Goal: Information Seeking & Learning: Learn about a topic

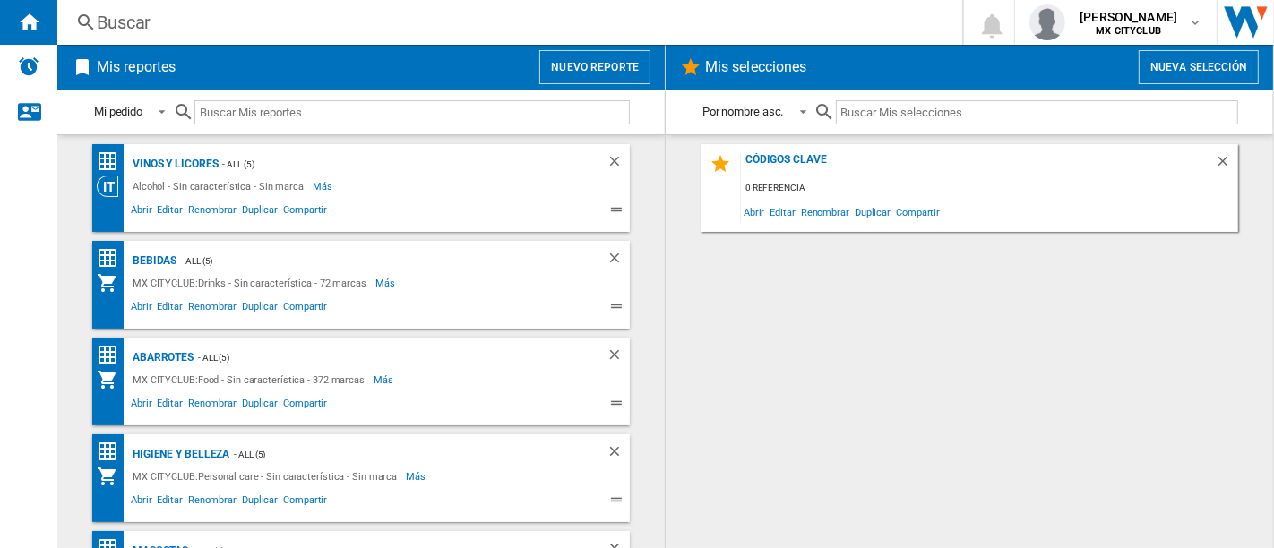
click at [449, 187] on div "Alcohol - Sin característica - Sin marca Más Menos" at bounding box center [345, 187] width 497 height 22
click at [130, 211] on span "Abrir" at bounding box center [141, 213] width 27 height 22
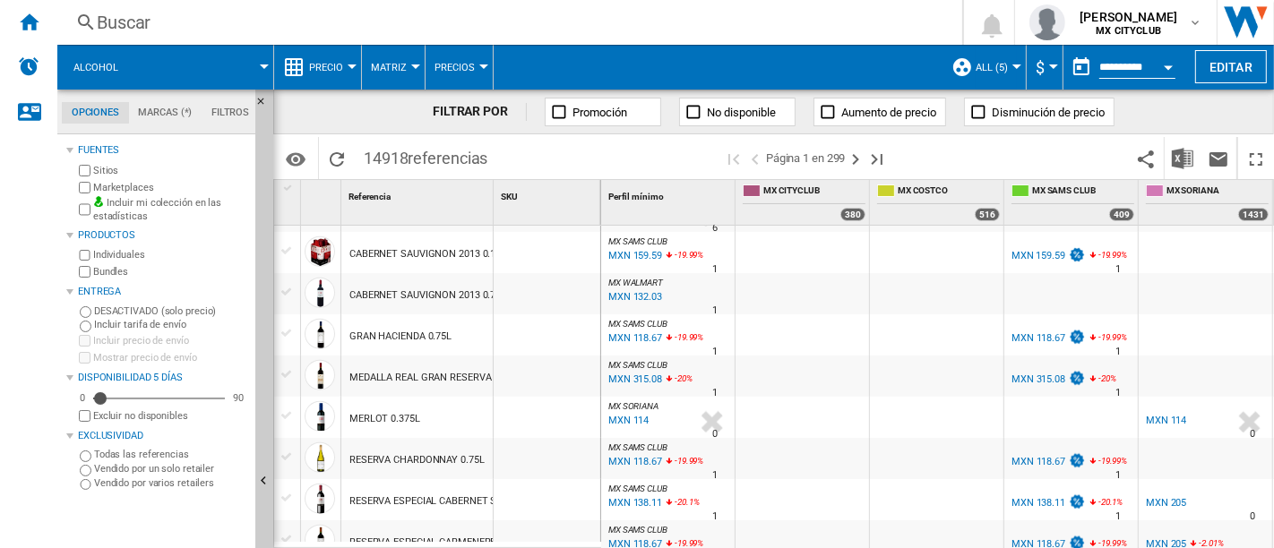
scroll to position [1834, 0]
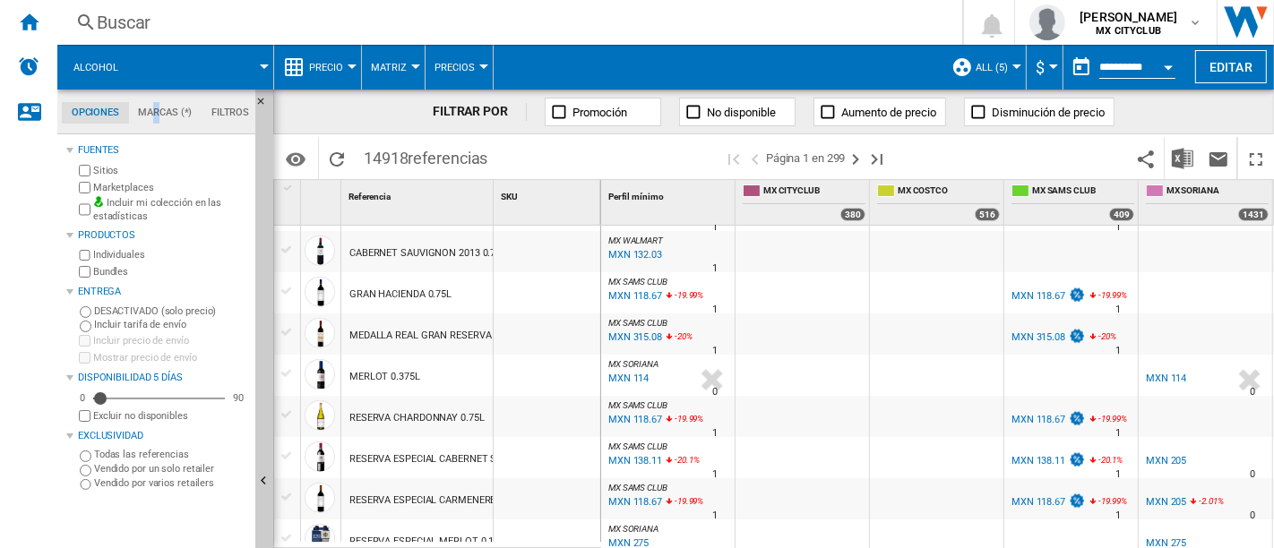
click at [159, 114] on md-tab-item "Marcas (*)" at bounding box center [165, 113] width 73 height 22
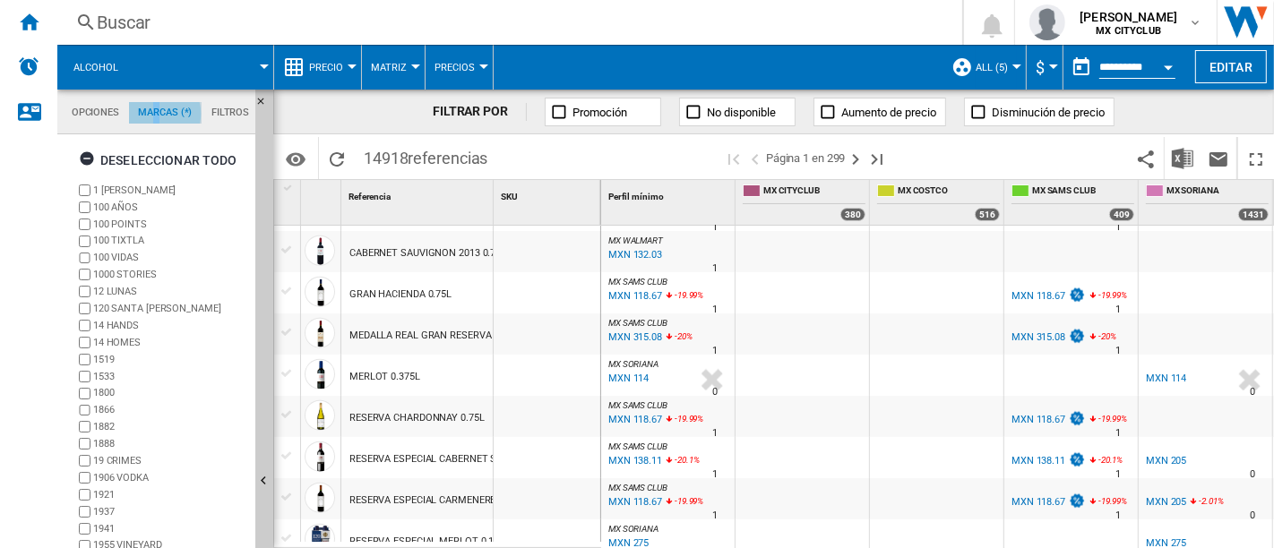
scroll to position [69, 0]
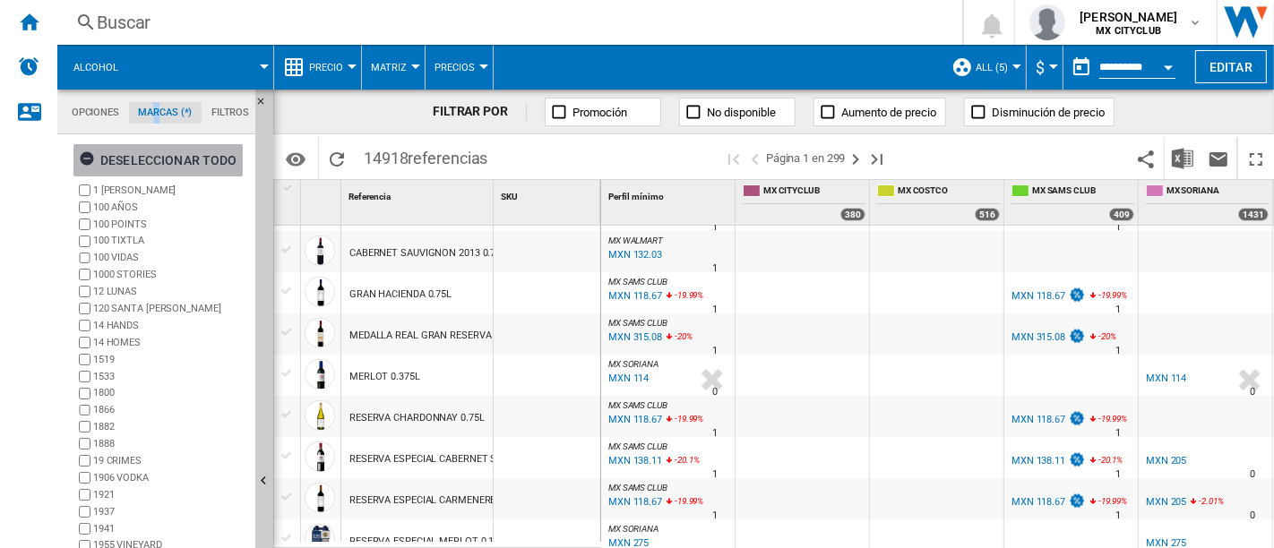
click at [85, 159] on ng-md-icon "button" at bounding box center [90, 162] width 22 height 22
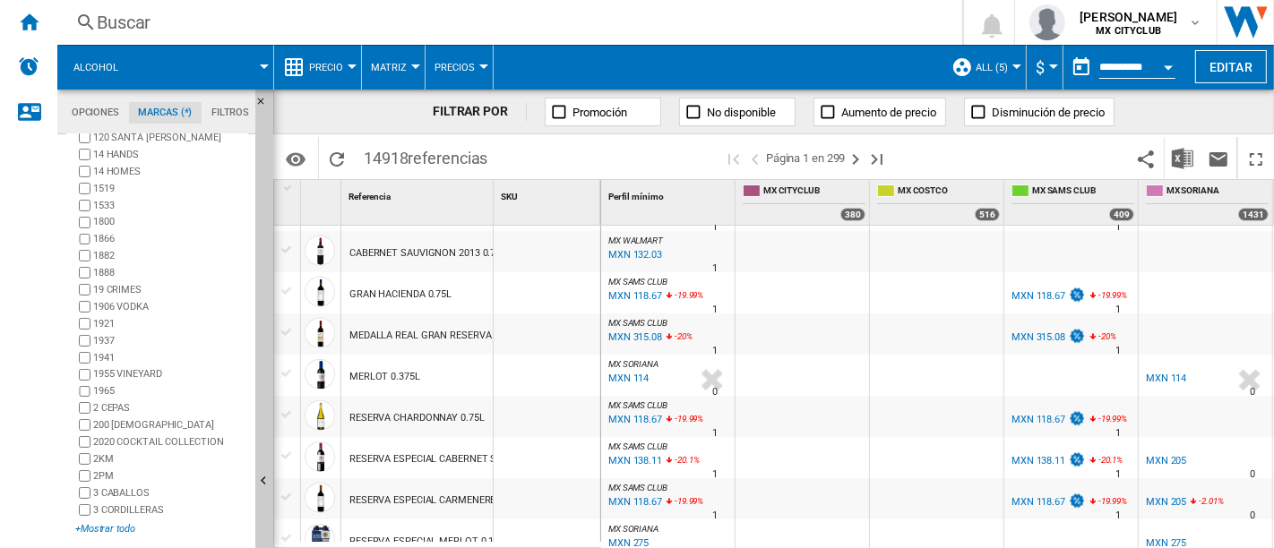
click at [125, 528] on div "+Mostrar todo" at bounding box center [161, 528] width 173 height 13
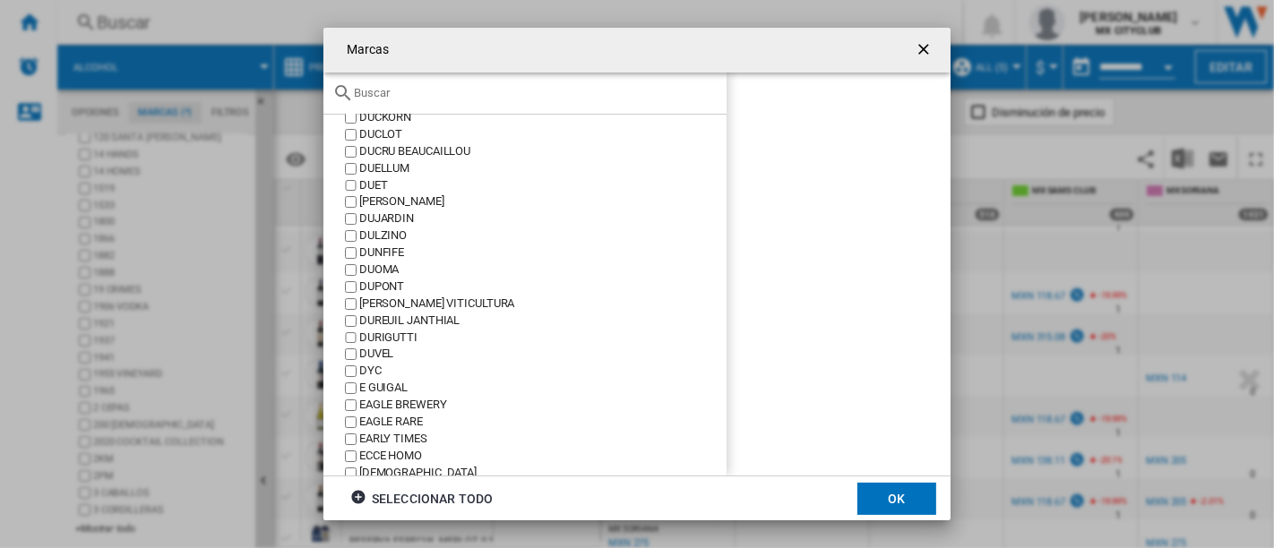
scroll to position [0, 0]
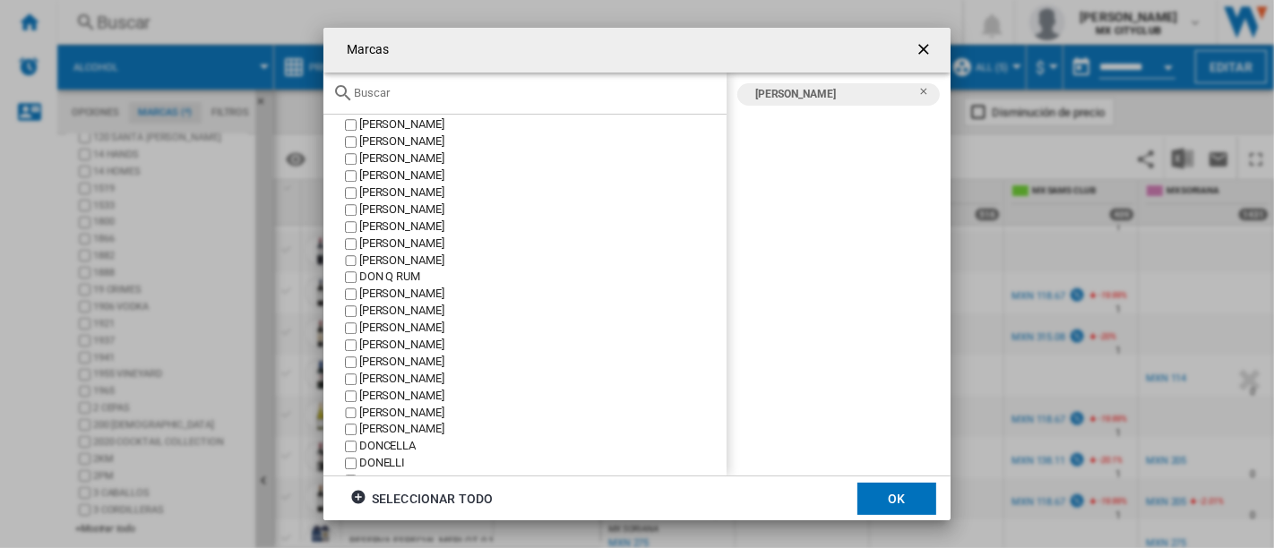
click at [906, 499] on button "OK" at bounding box center [896, 499] width 79 height 32
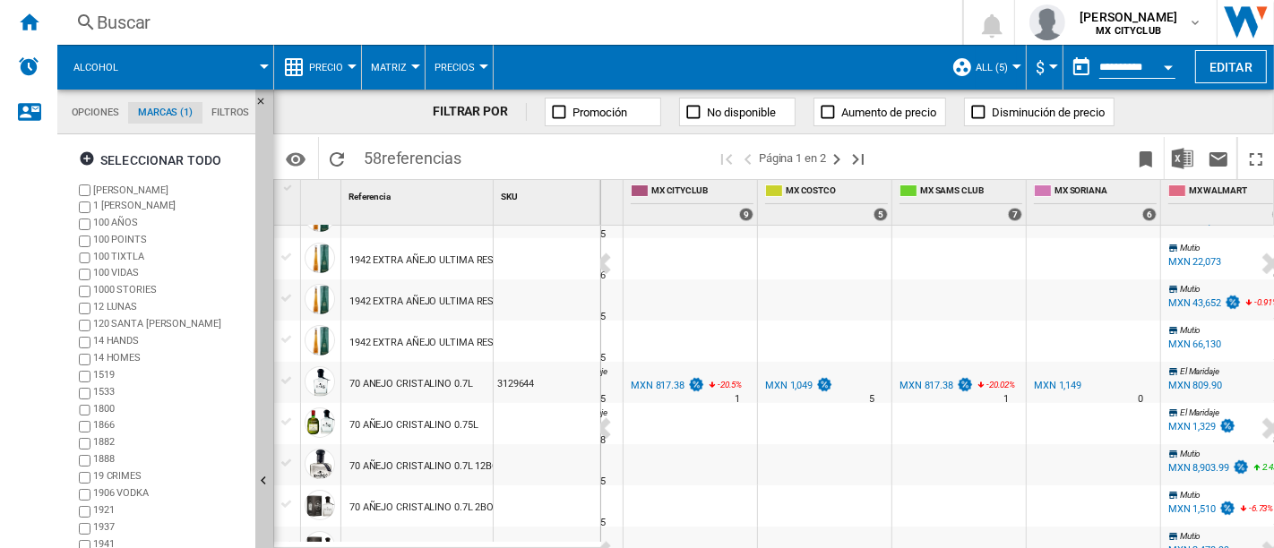
scroll to position [298, 33]
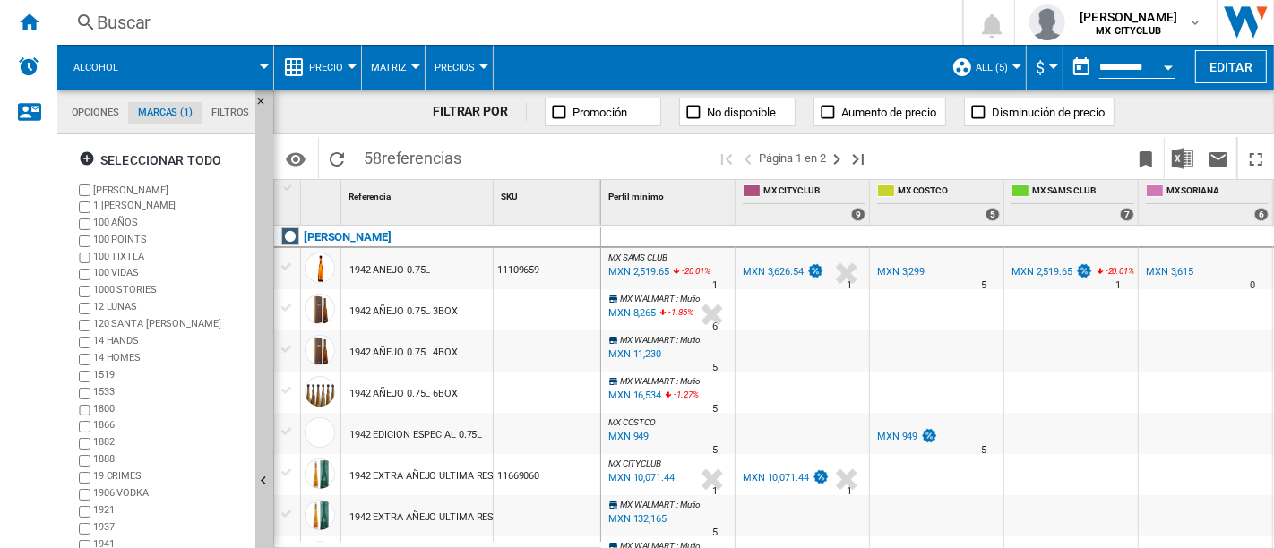
click at [1012, 65] on div at bounding box center [1016, 67] width 9 height 4
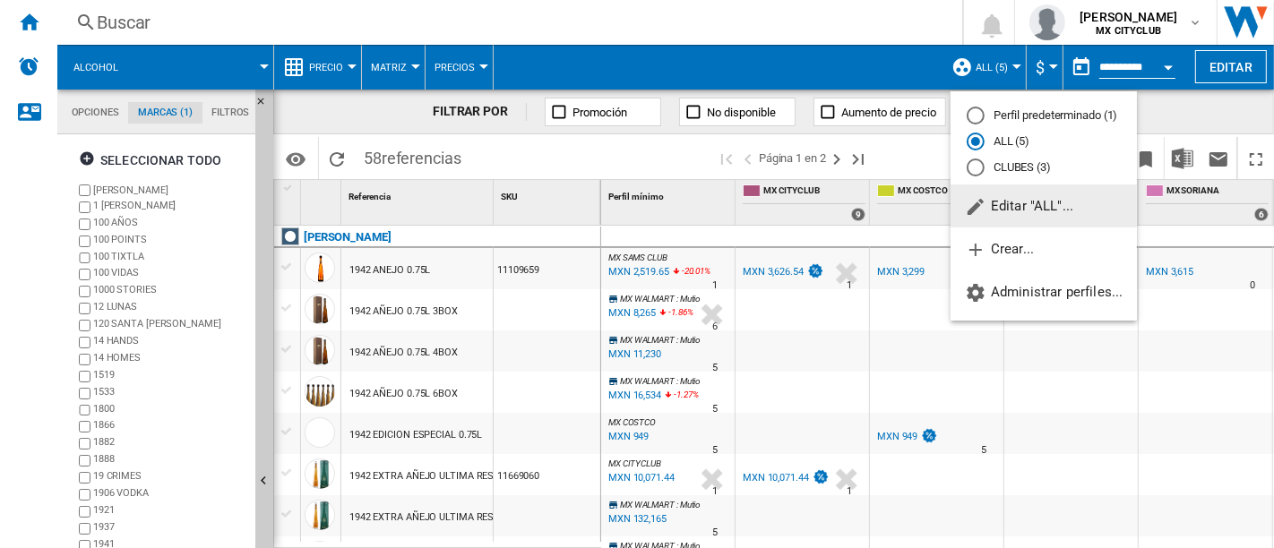
click at [1015, 207] on span "Editar "ALL"..." at bounding box center [1019, 206] width 108 height 16
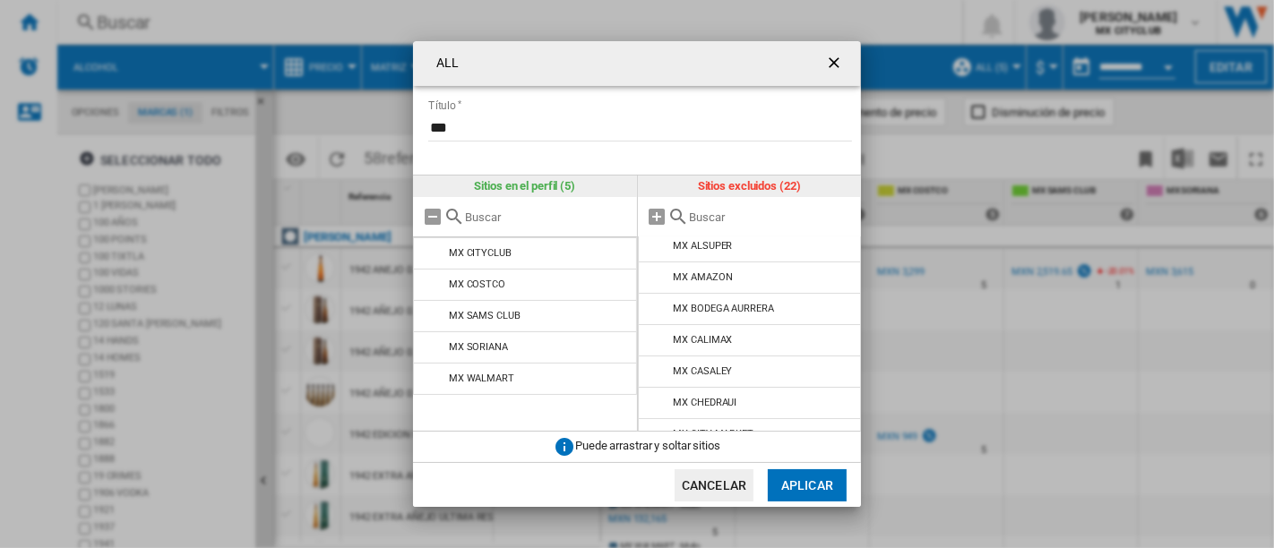
scroll to position [0, 0]
click at [834, 65] on ng-md-icon "getI18NText('BUTTONS.CLOSE_DIALOG')" at bounding box center [836, 65] width 22 height 22
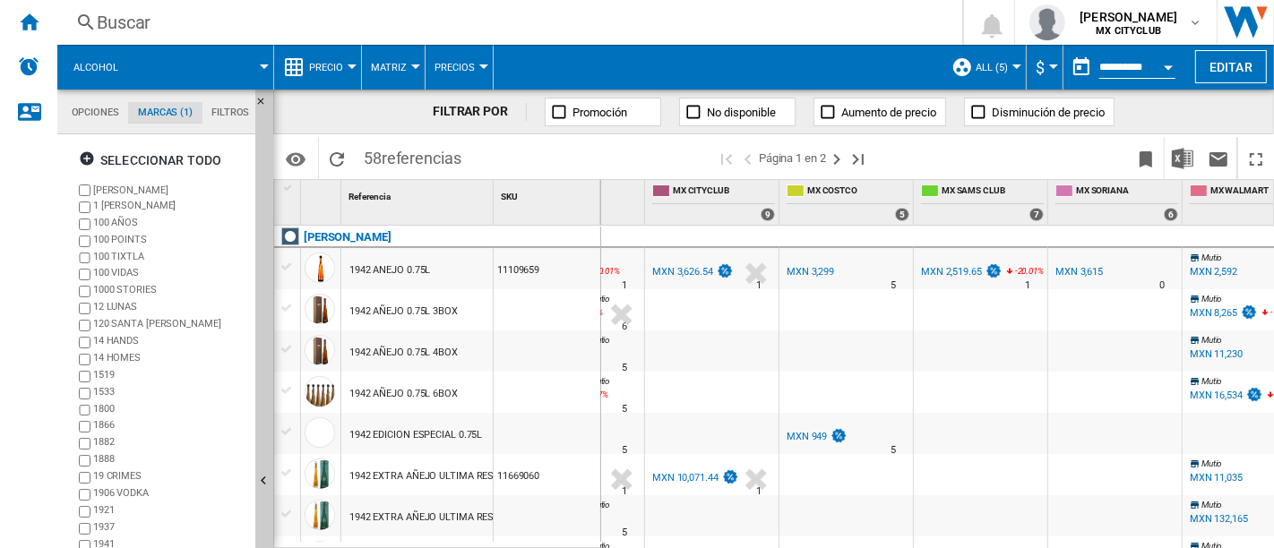
scroll to position [0, 82]
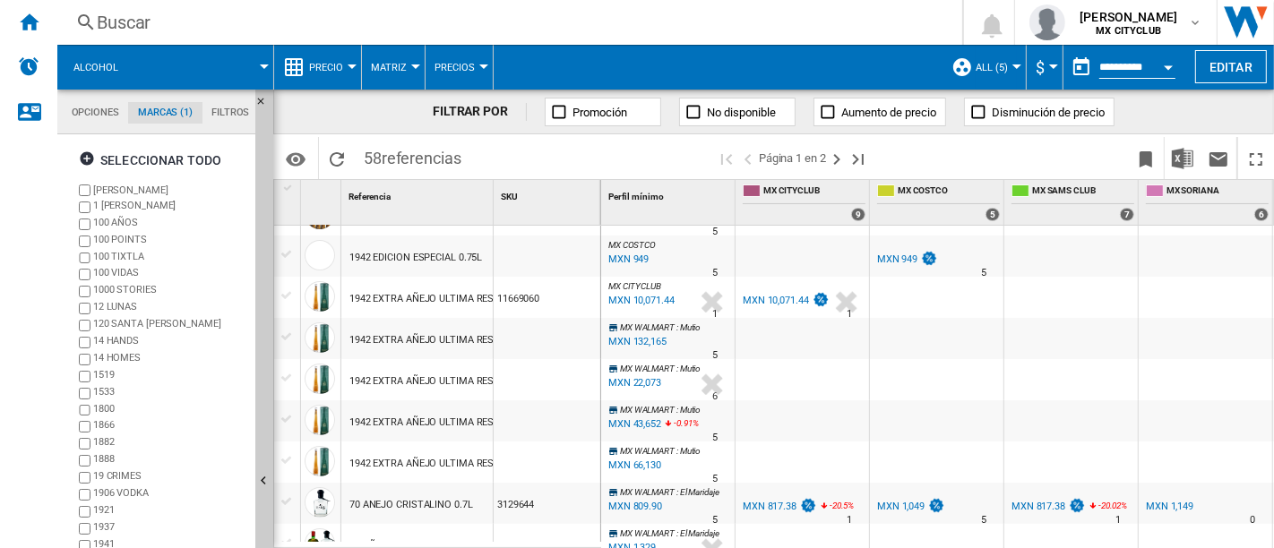
drag, startPoint x: 767, startPoint y: 541, endPoint x: 621, endPoint y: 533, distance: 146.2
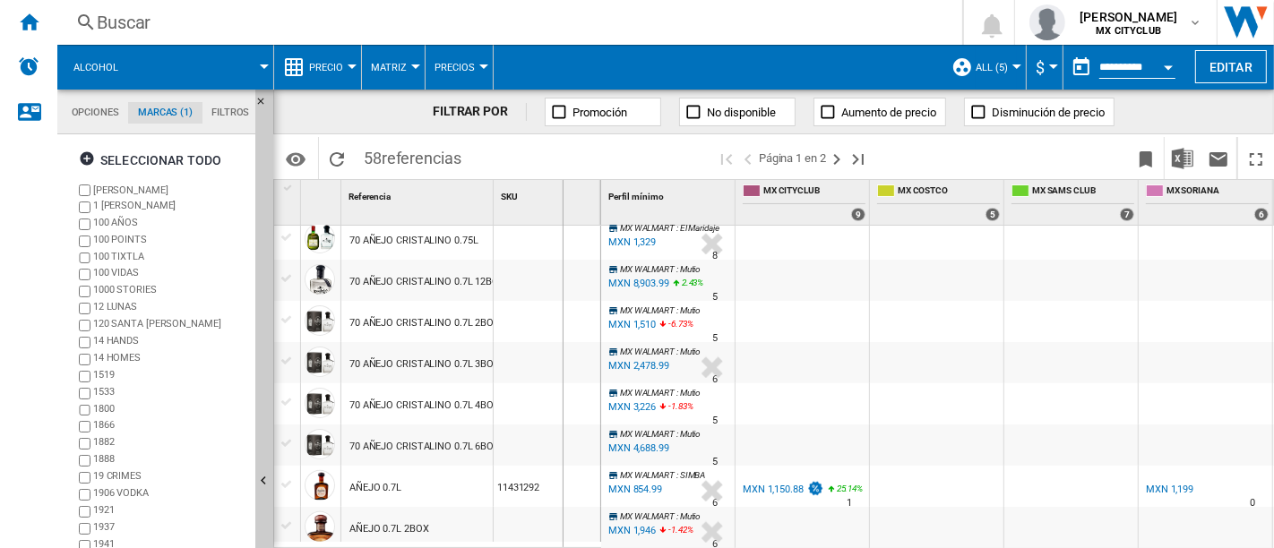
drag, startPoint x: 489, startPoint y: 193, endPoint x: 563, endPoint y: 207, distance: 74.8
